Goal: Information Seeking & Learning: Learn about a topic

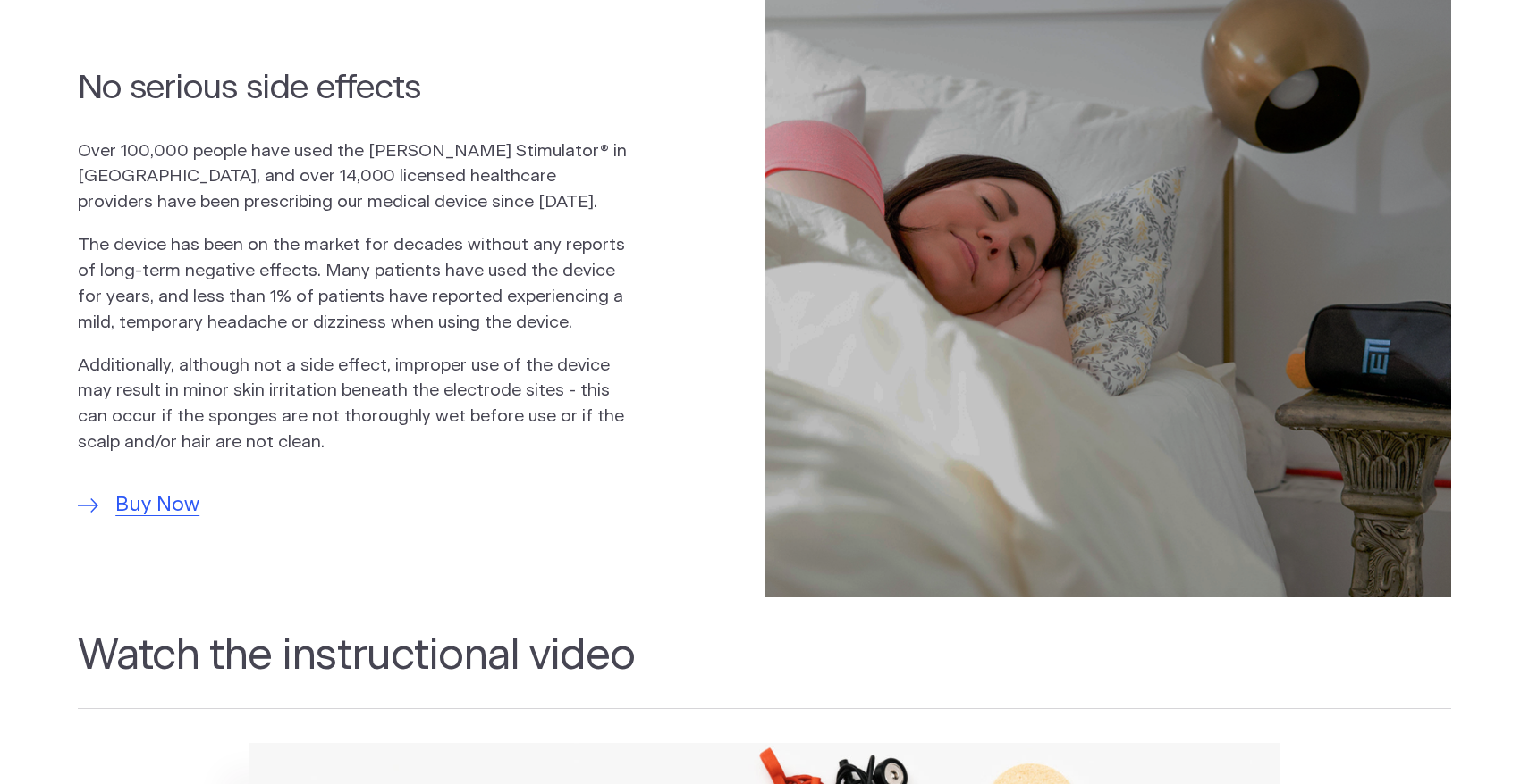
scroll to position [1259, 0]
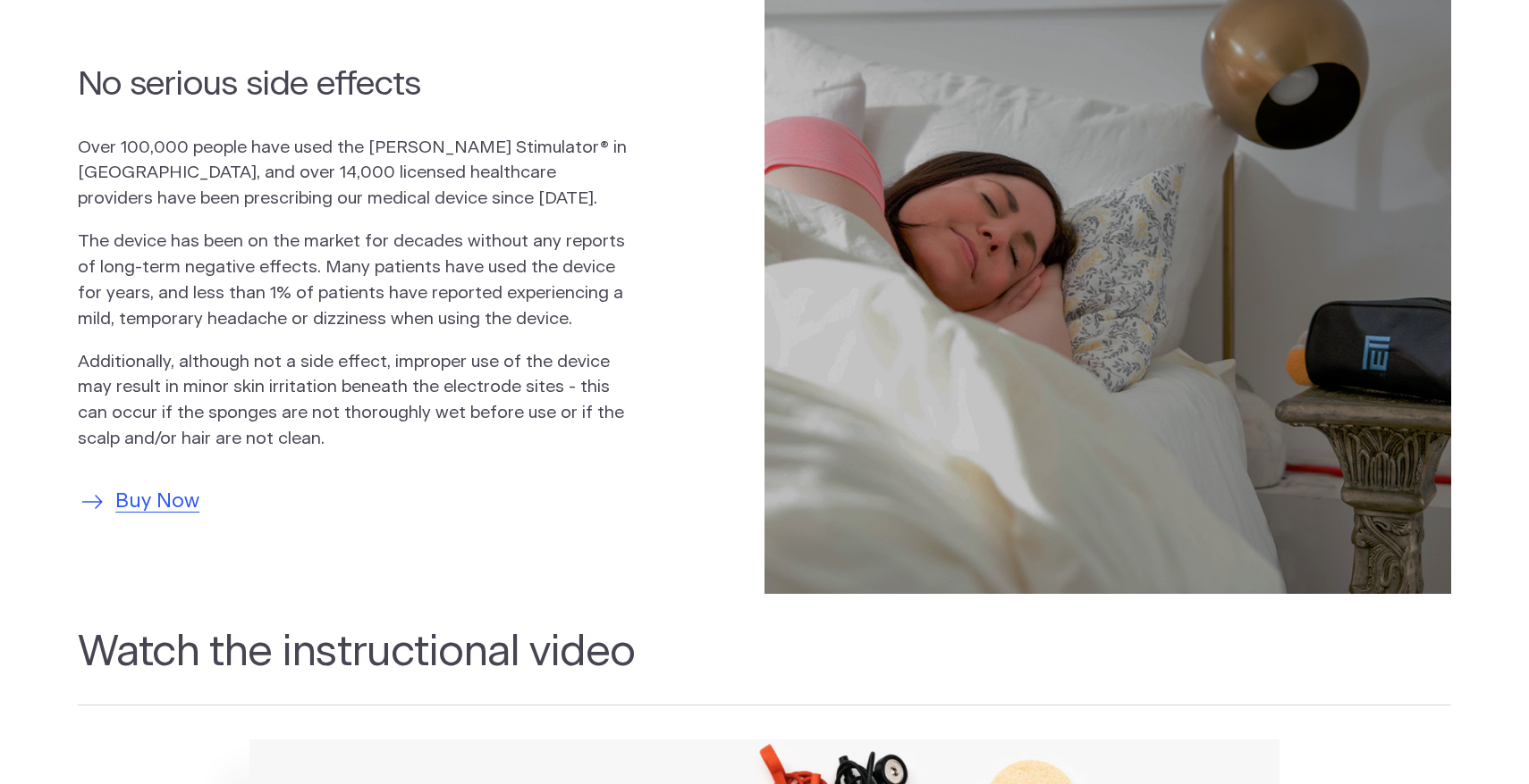
click at [190, 508] on span "Buy Now" at bounding box center [157, 501] width 84 height 31
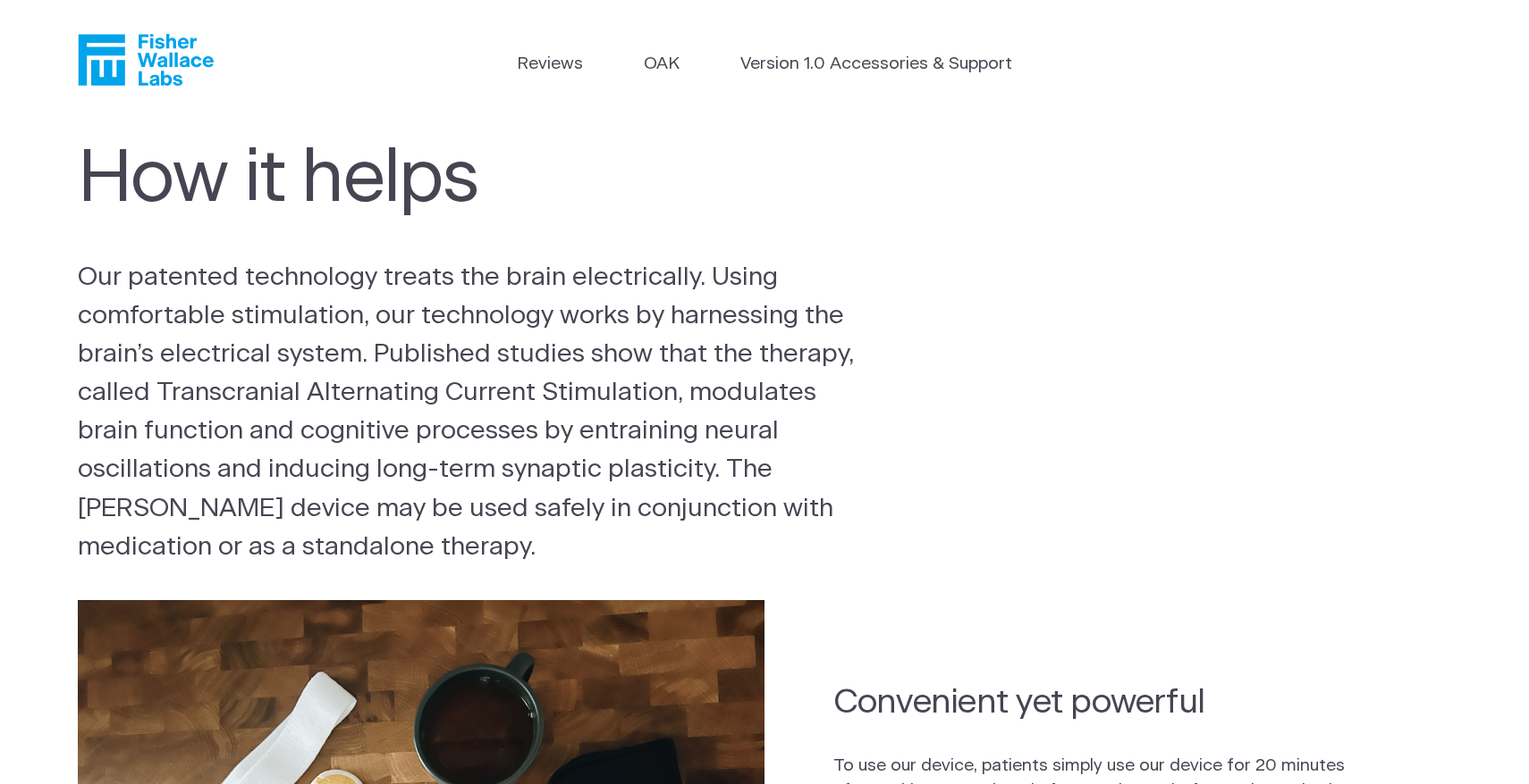
scroll to position [0, 0]
click at [778, 71] on link "Version 1.0 Accessories & Support" at bounding box center [875, 65] width 272 height 26
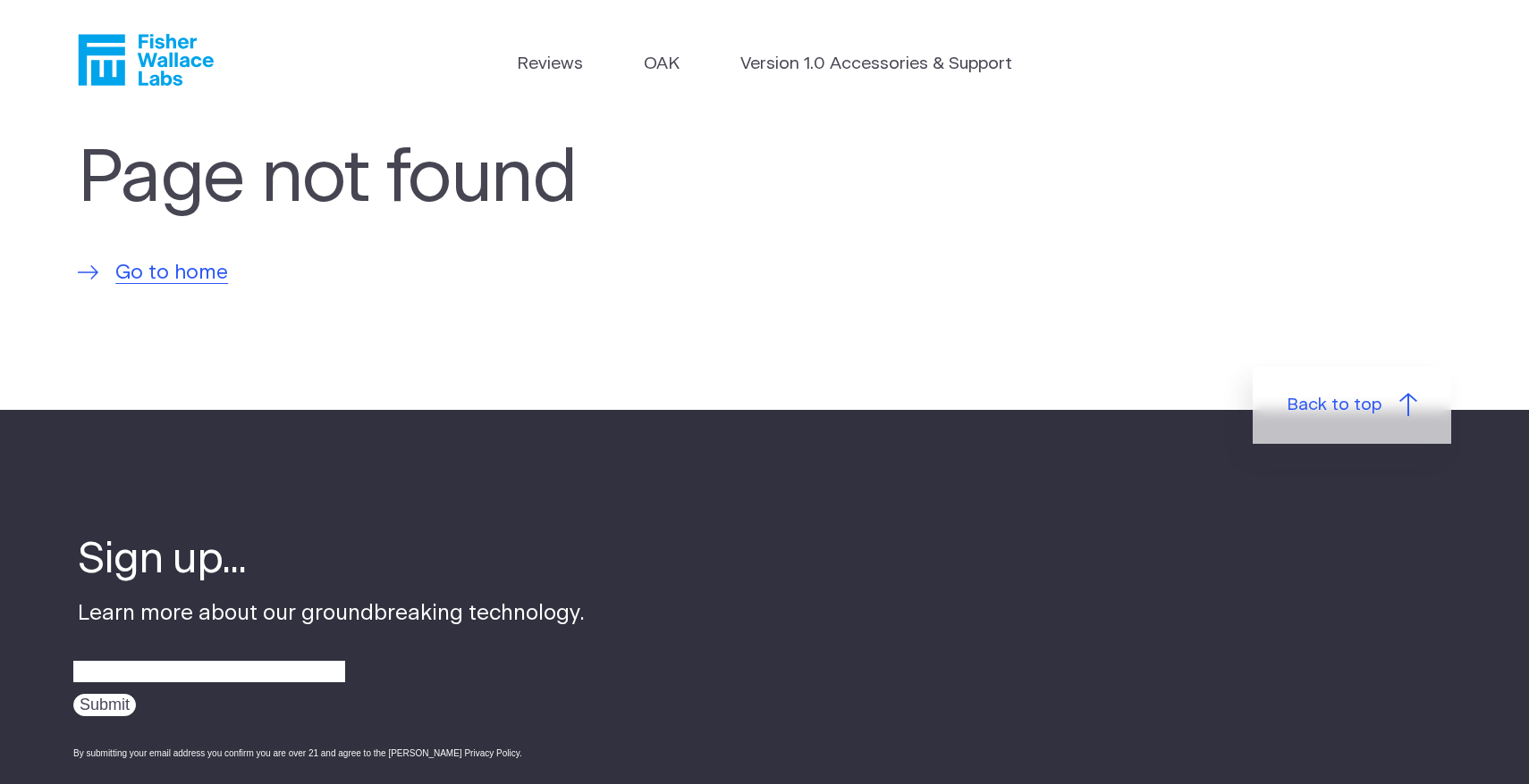
scroll to position [4, 0]
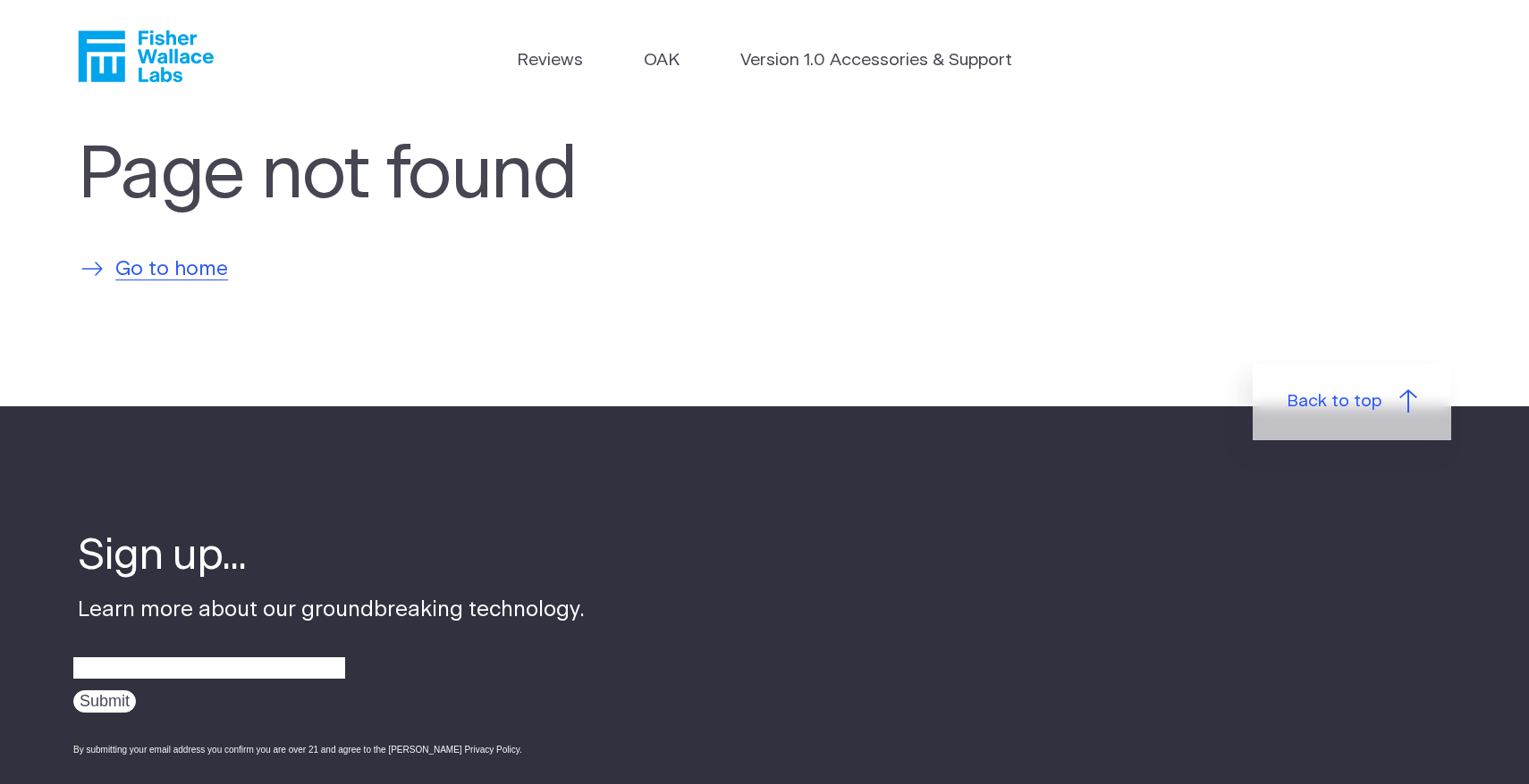
click at [144, 272] on span "Go to home" at bounding box center [171, 270] width 112 height 31
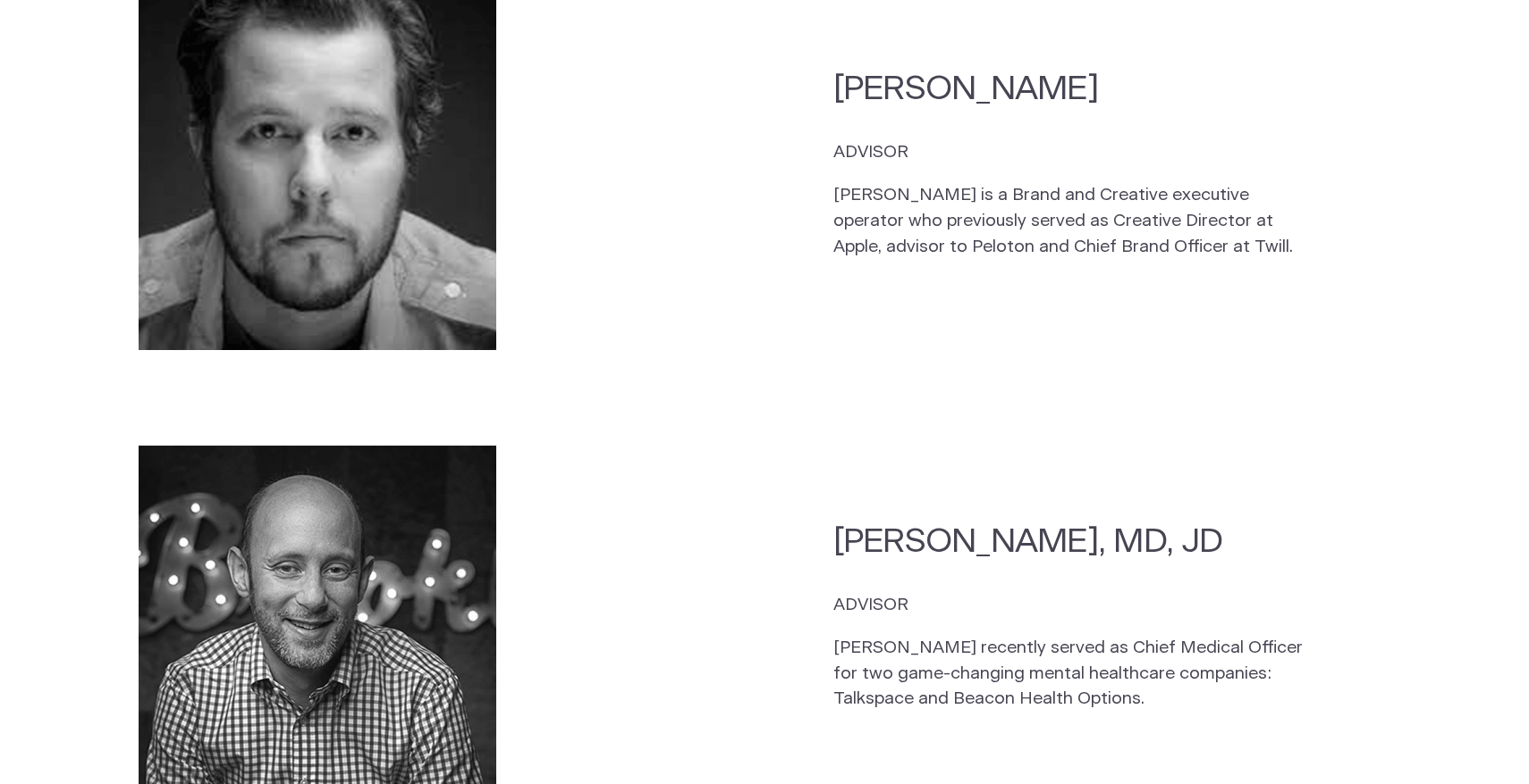
scroll to position [4684, 0]
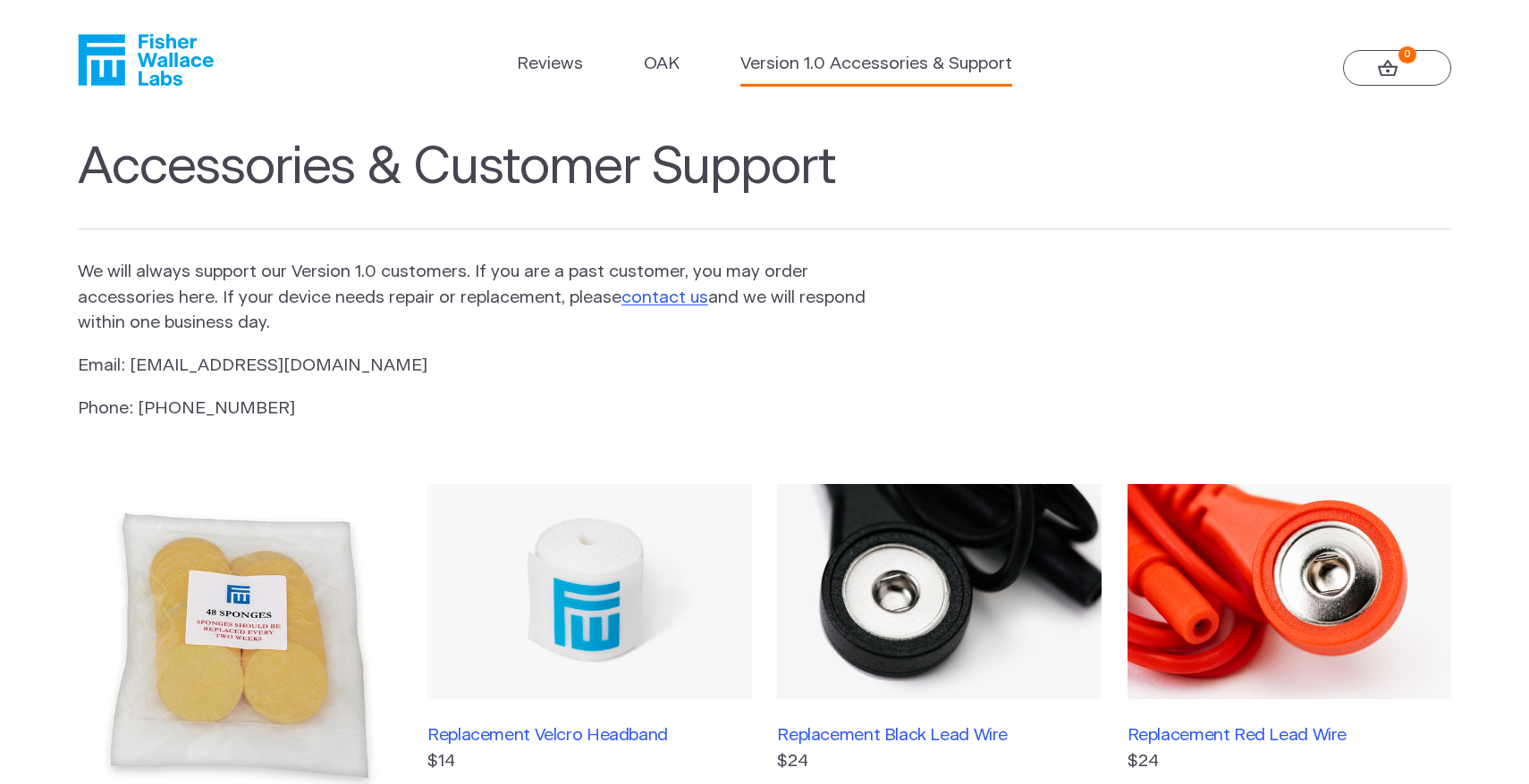
click at [774, 73] on link "Version 1.0 Accessories & Support" at bounding box center [875, 65] width 272 height 26
click at [775, 72] on link "Version 1.0 Accessories & Support" at bounding box center [875, 65] width 272 height 26
click at [911, 67] on link "Version 1.0 Accessories & Support" at bounding box center [875, 65] width 272 height 26
click at [656, 59] on link "OAK" at bounding box center [661, 65] width 36 height 26
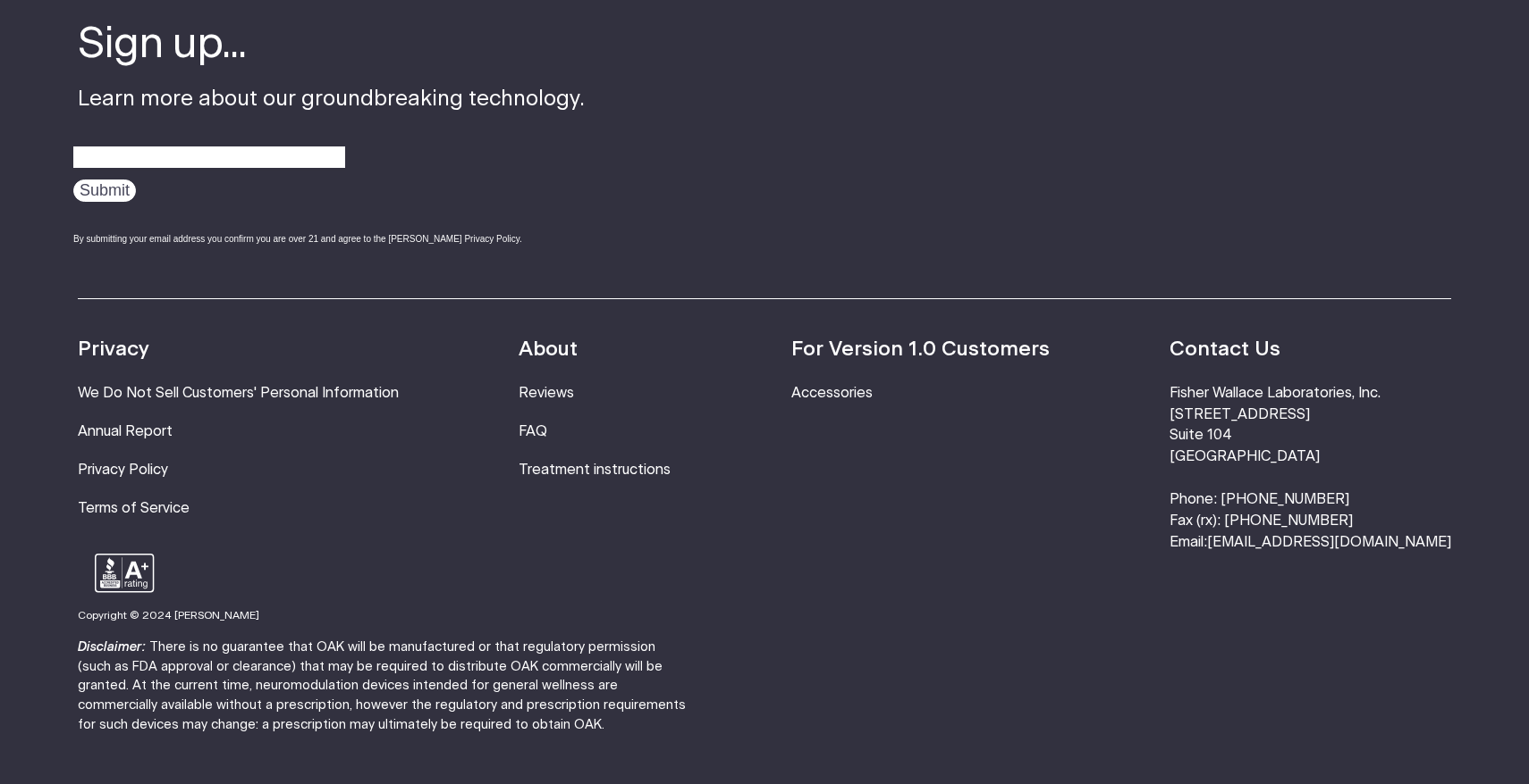
scroll to position [3309, 0]
click at [632, 463] on link "Treatment instructions" at bounding box center [594, 470] width 152 height 14
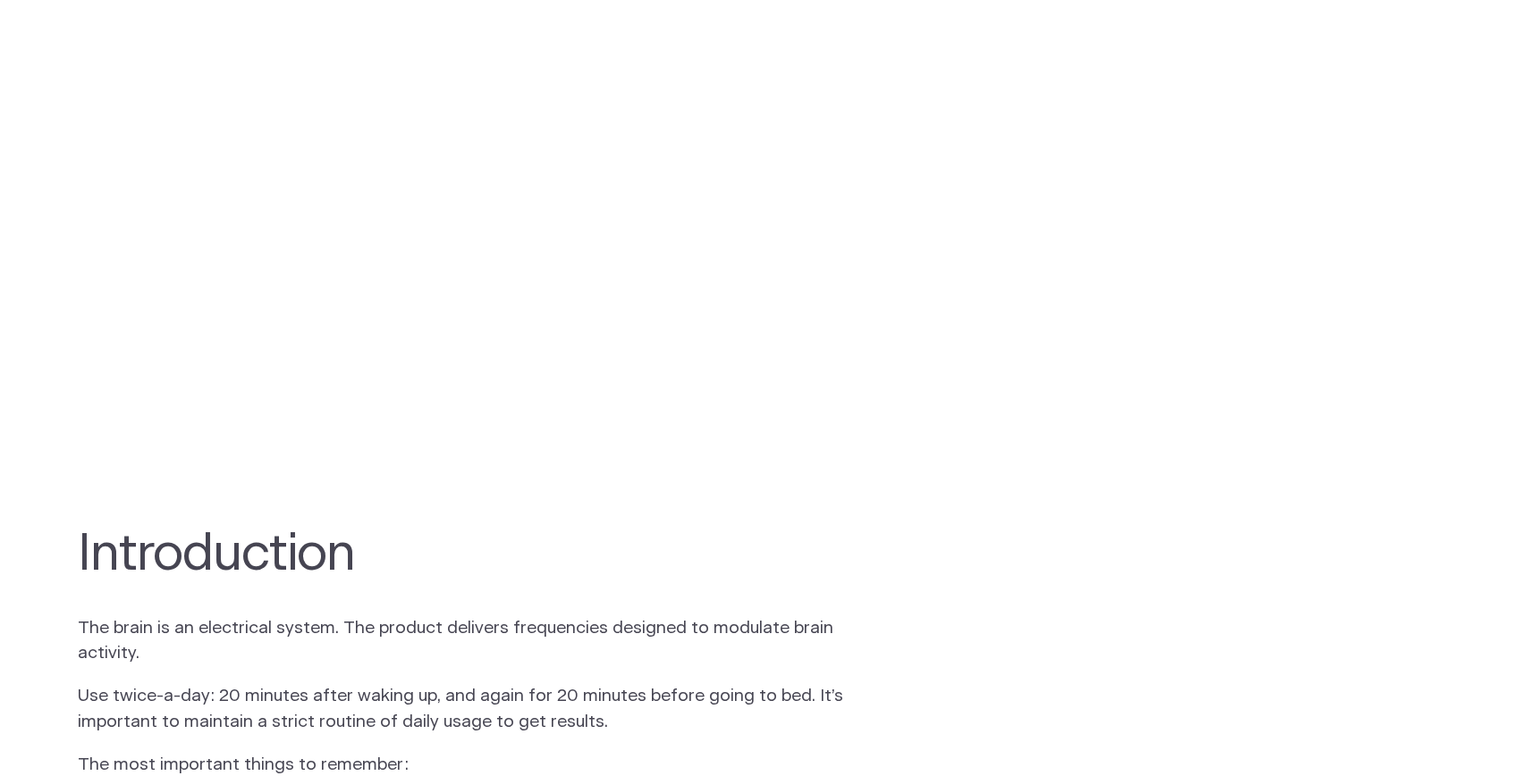
scroll to position [796, 0]
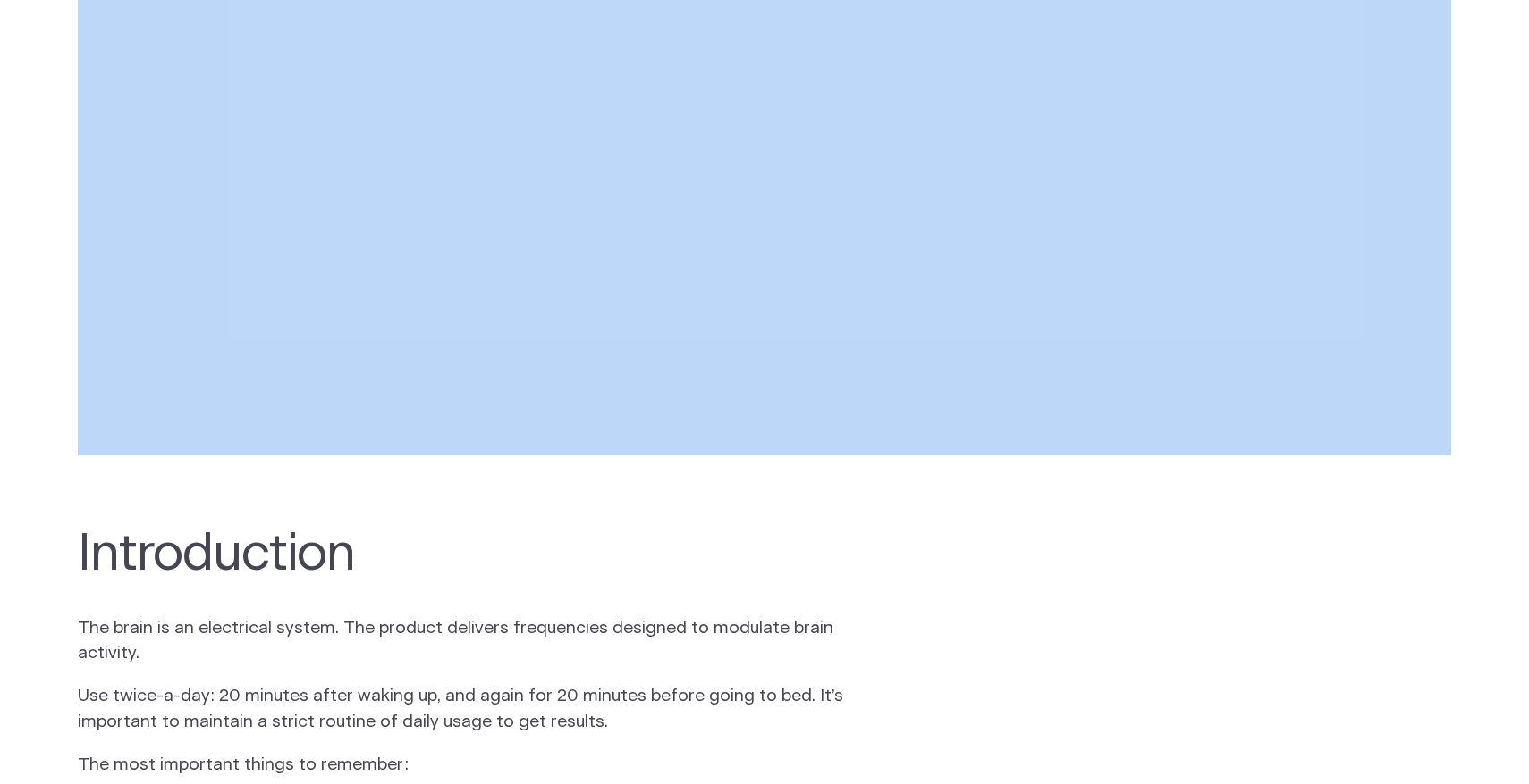
drag, startPoint x: 24, startPoint y: 462, endPoint x: 18, endPoint y: 449, distance: 14.3
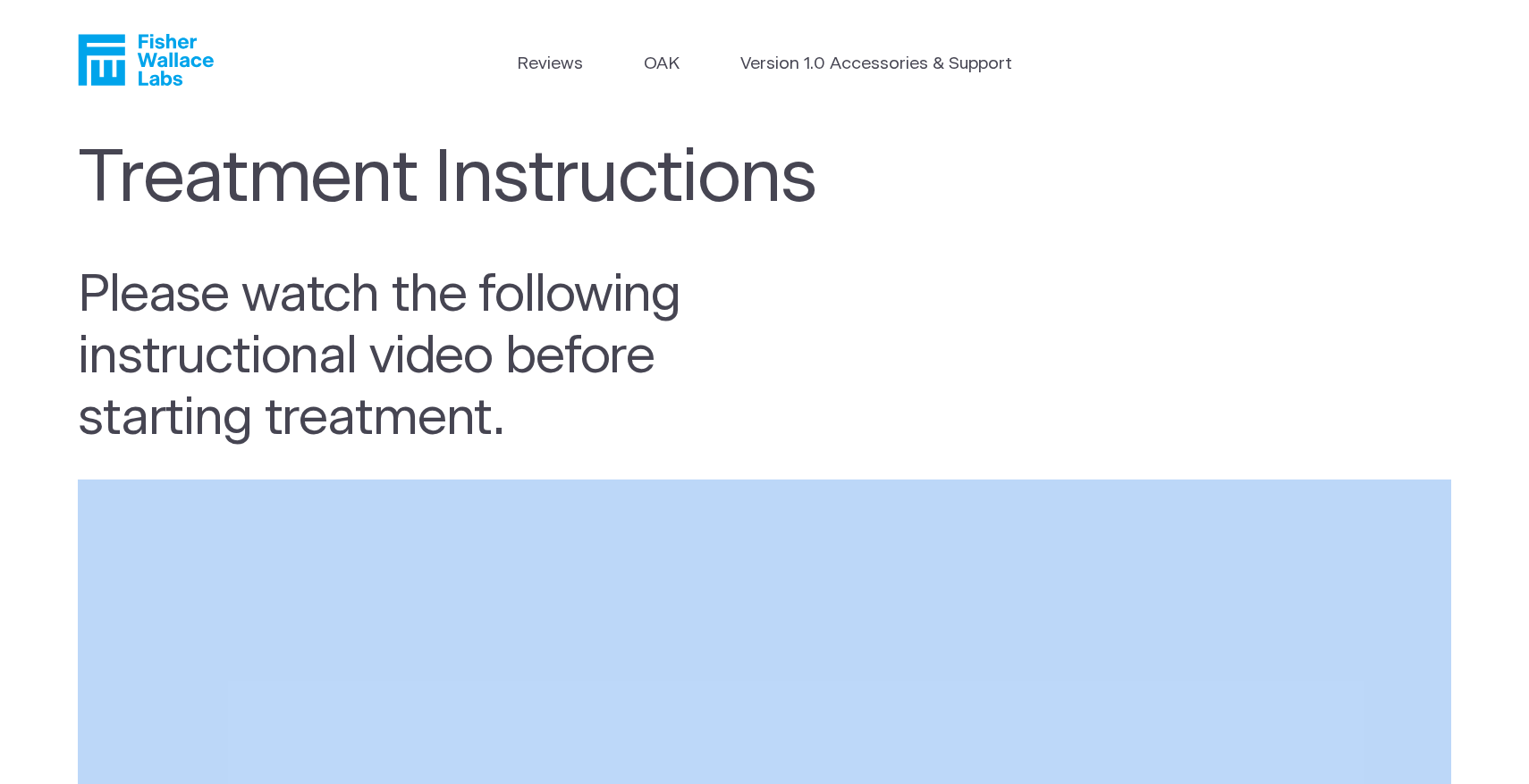
scroll to position [0, 0]
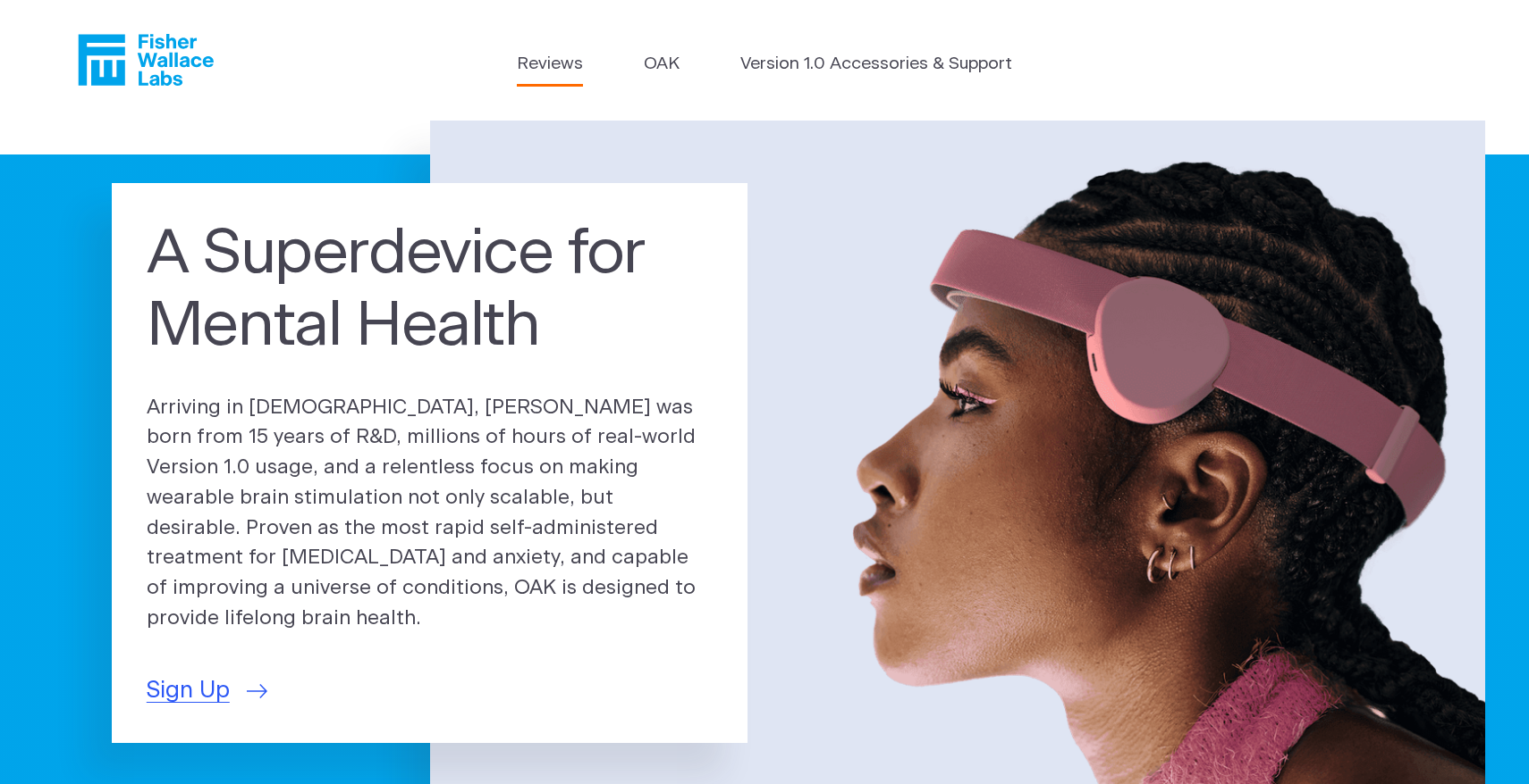
click at [532, 61] on link "Reviews" at bounding box center [549, 65] width 66 height 26
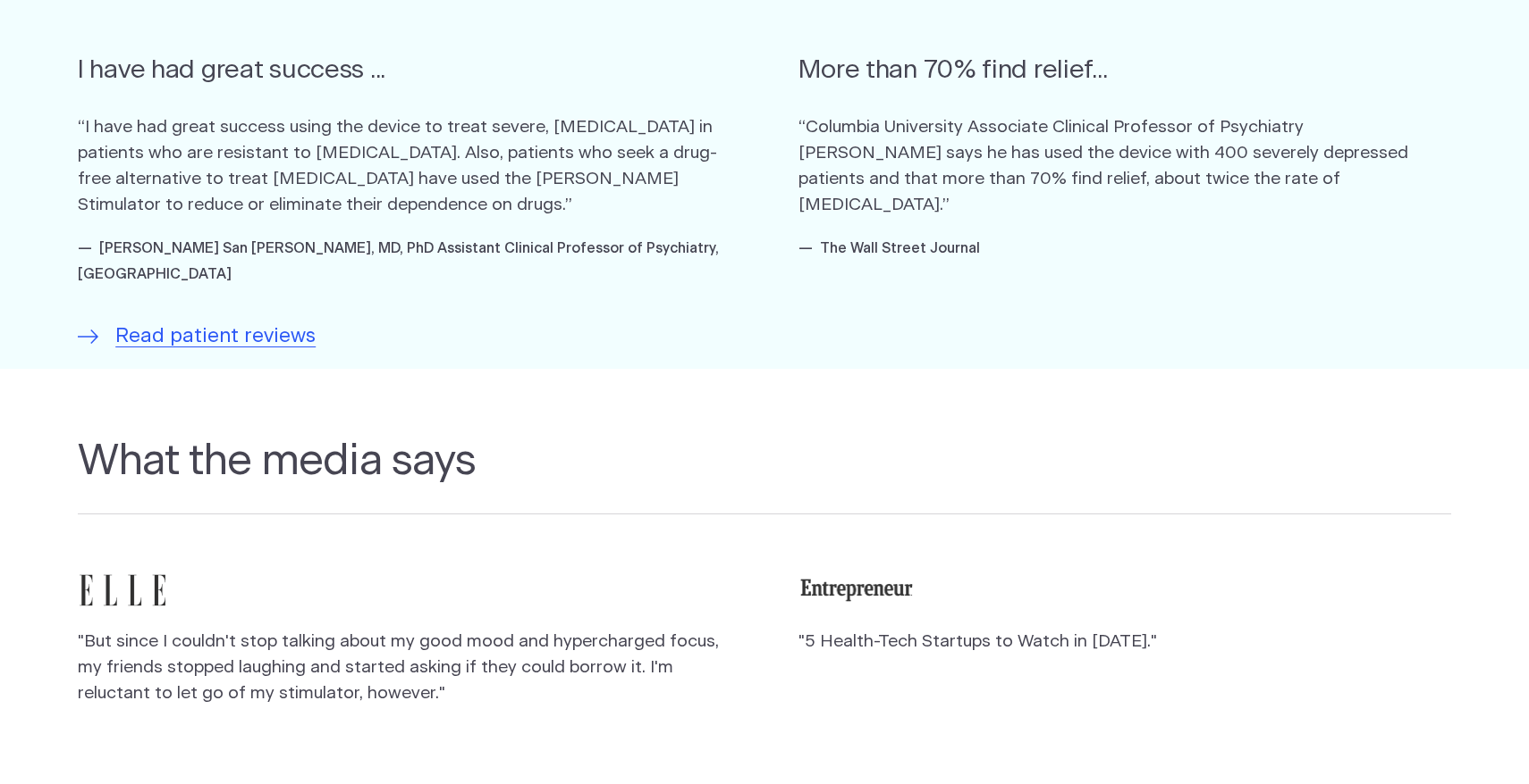
scroll to position [1262, 0]
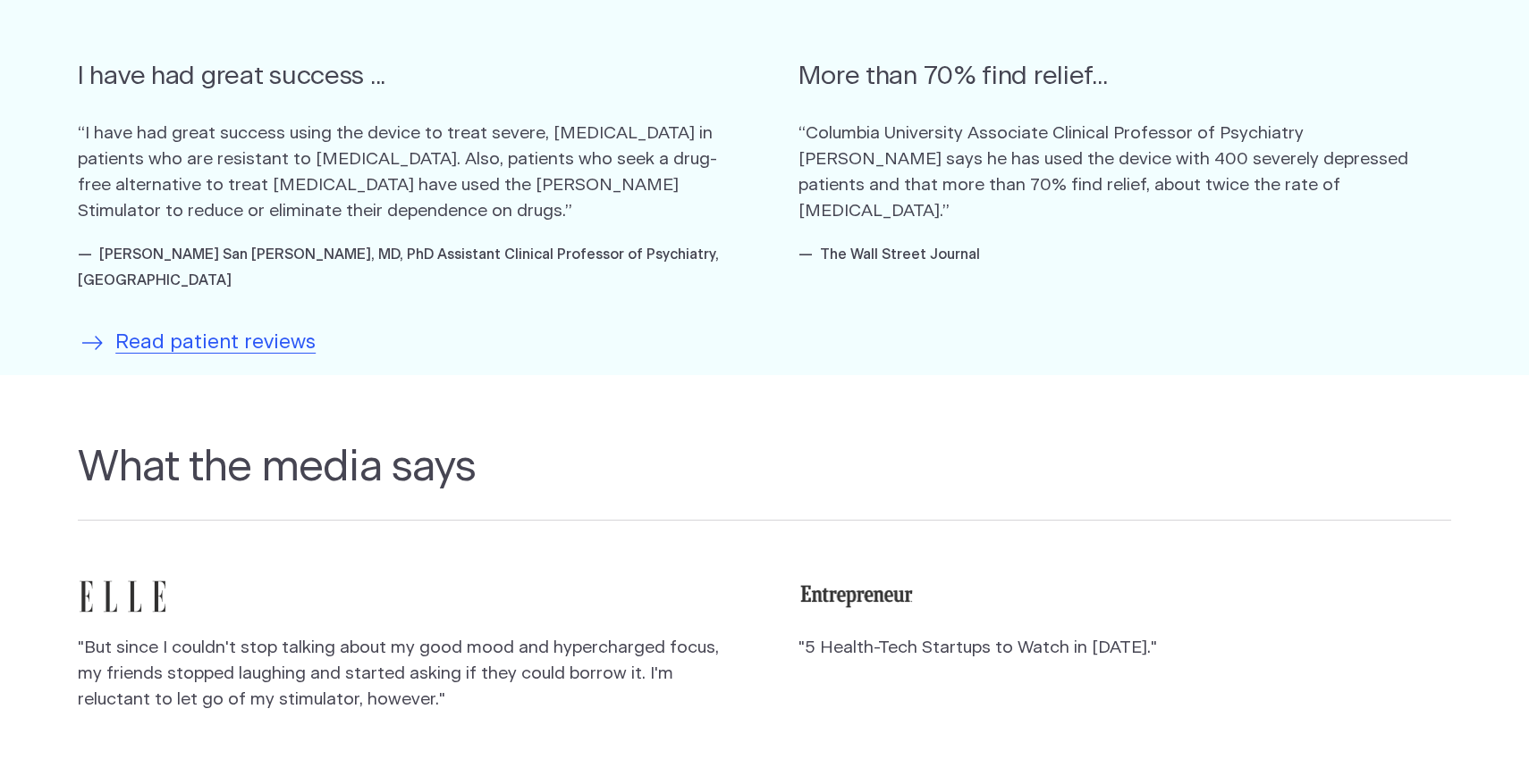
click at [260, 328] on span "Read patient reviews" at bounding box center [215, 343] width 200 height 31
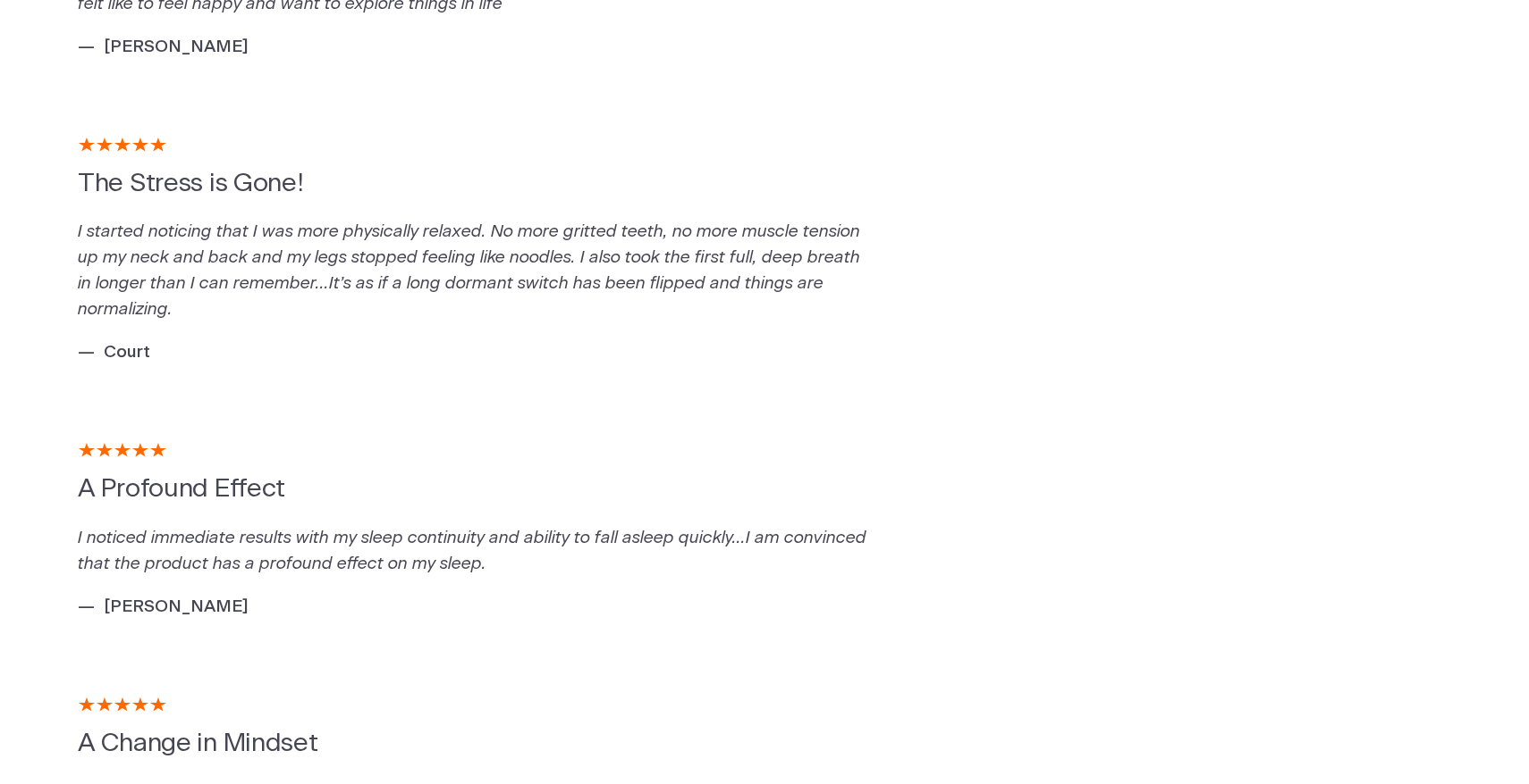
scroll to position [1889, 0]
